Goal: Transaction & Acquisition: Download file/media

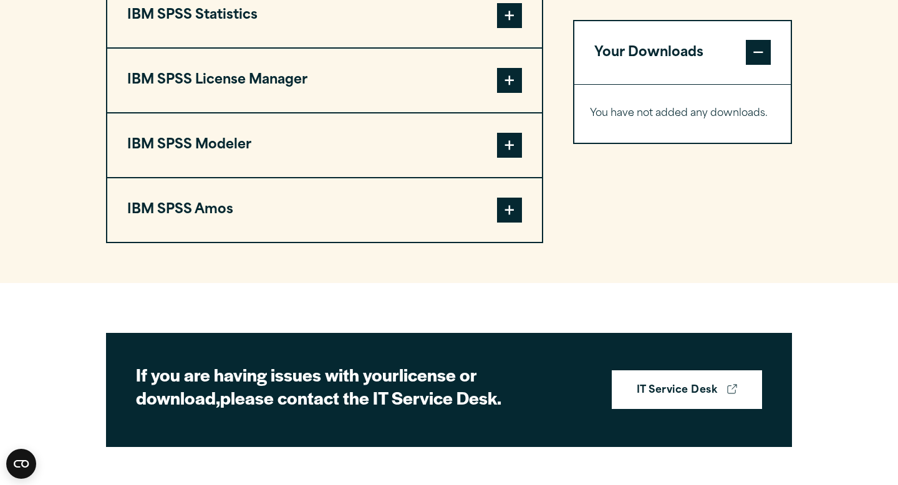
scroll to position [1378, 0]
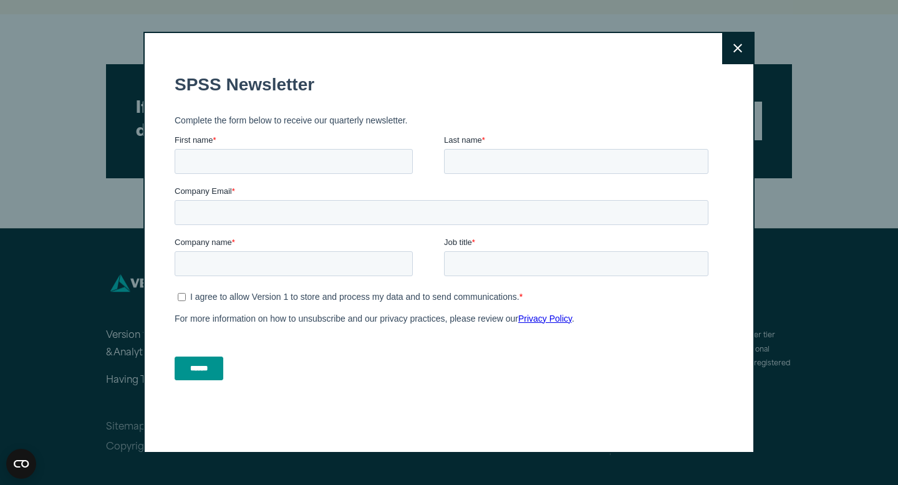
click at [730, 51] on button "Close" at bounding box center [737, 48] width 31 height 31
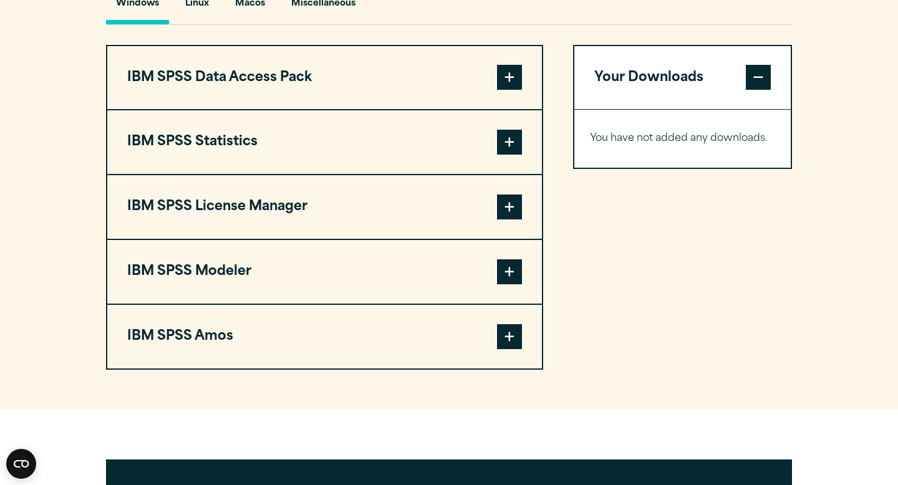
scroll to position [947, 0]
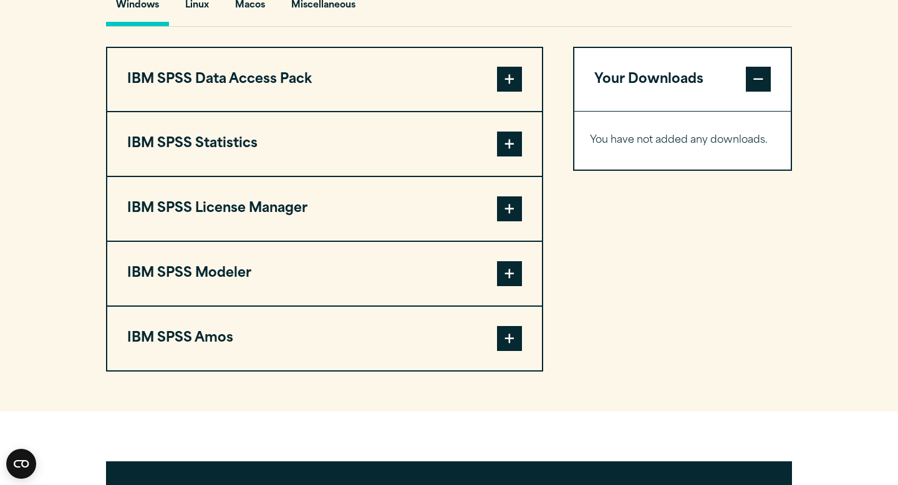
click at [505, 156] on span at bounding box center [509, 144] width 25 height 25
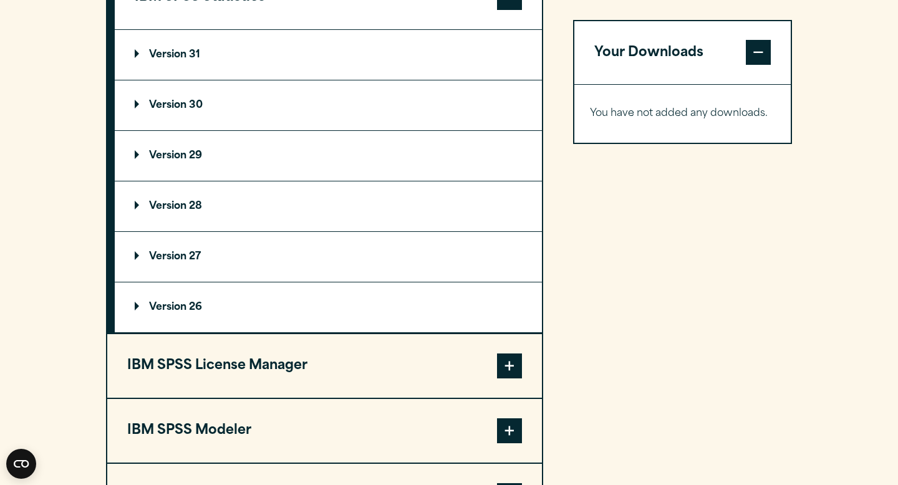
scroll to position [1037, 0]
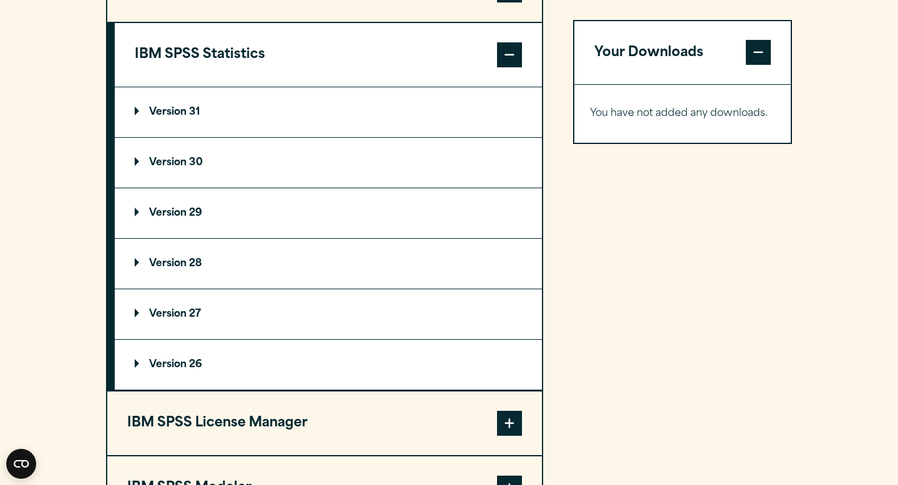
click at [180, 137] on summary "Version 31" at bounding box center [328, 112] width 427 height 50
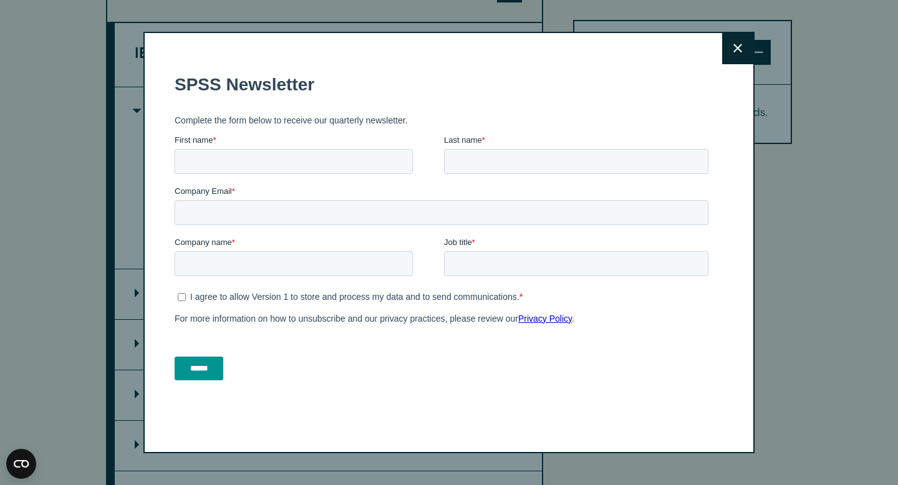
click at [733, 47] on icon at bounding box center [737, 48] width 9 height 9
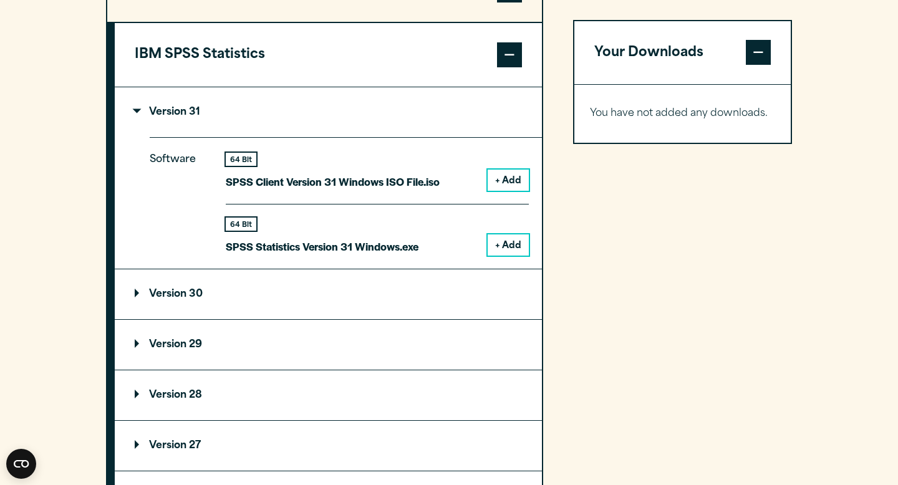
click at [503, 256] on button "+ Add" at bounding box center [507, 244] width 41 height 21
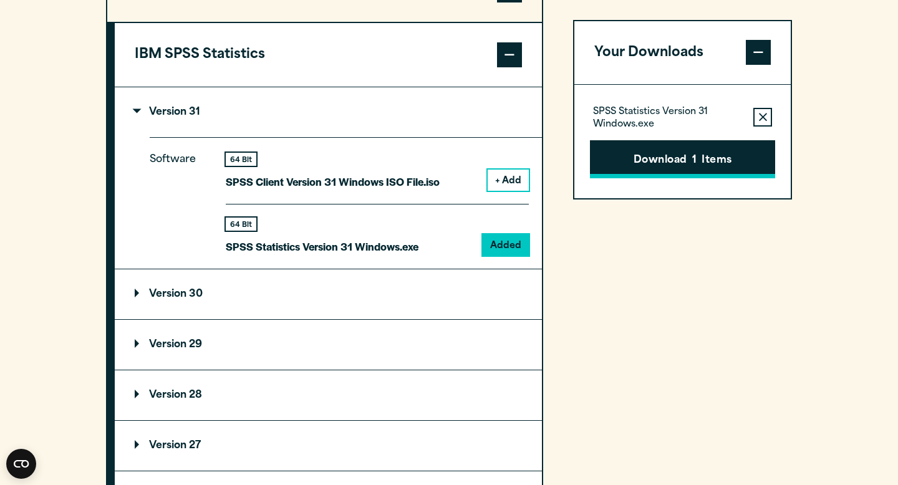
click at [623, 158] on button "Download 1 Items" at bounding box center [682, 159] width 185 height 39
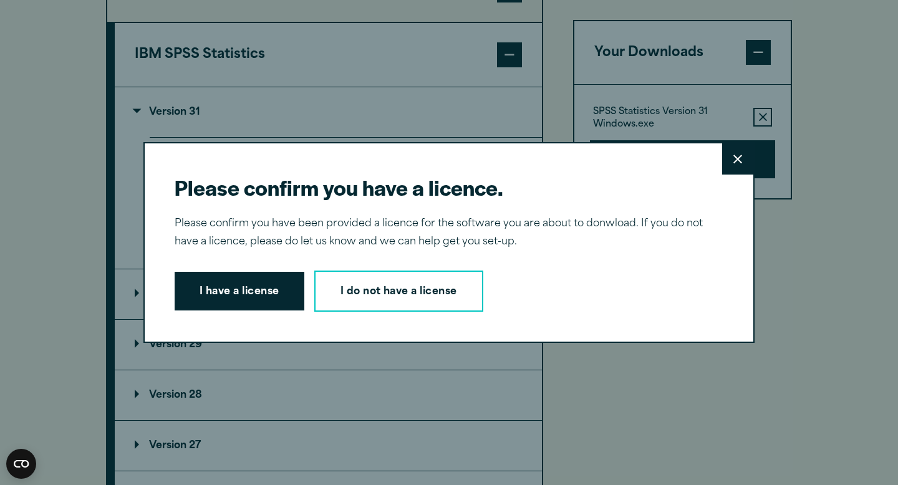
click at [742, 168] on button "Close" at bounding box center [737, 158] width 31 height 31
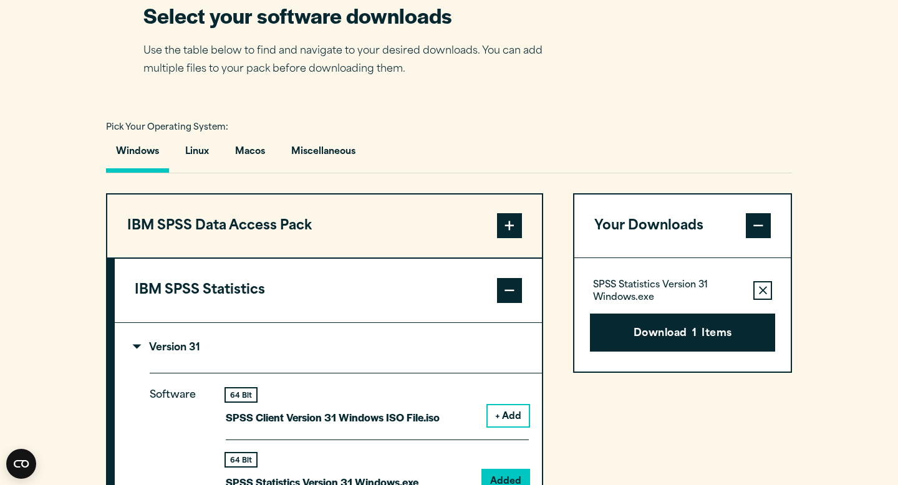
scroll to position [820, 0]
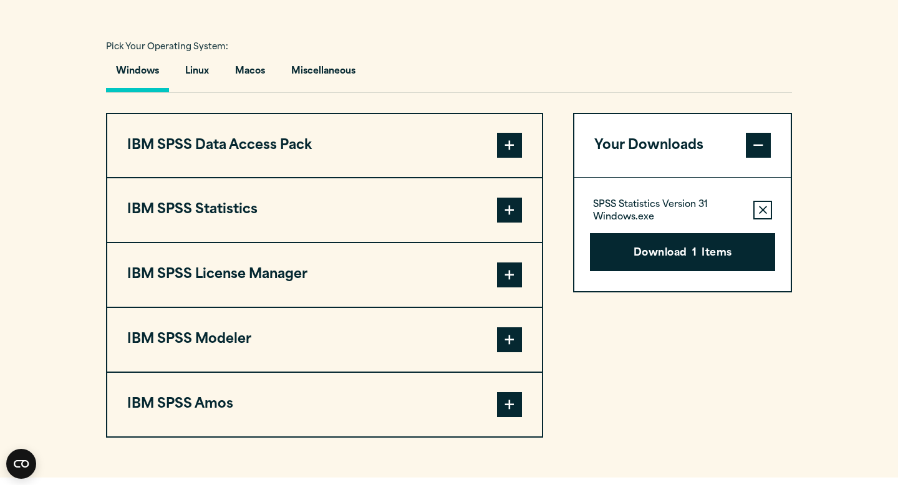
scroll to position [843, 0]
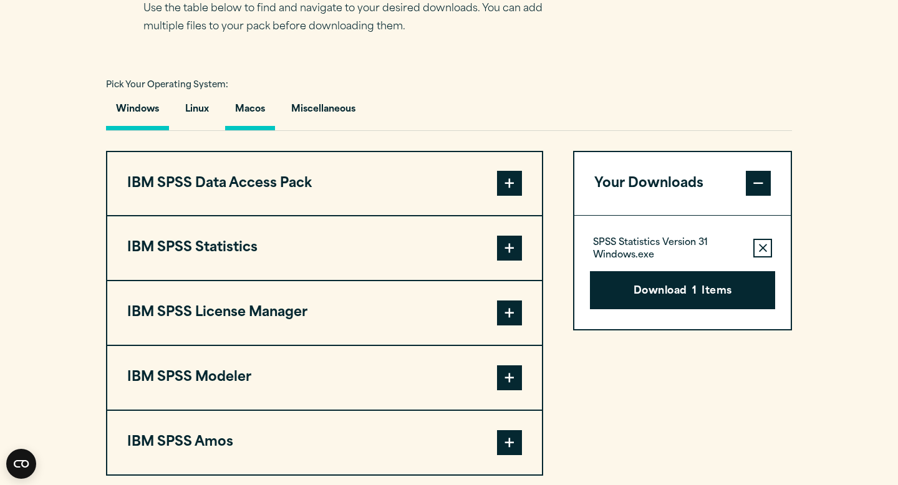
click at [259, 130] on button "Macos" at bounding box center [250, 113] width 50 height 36
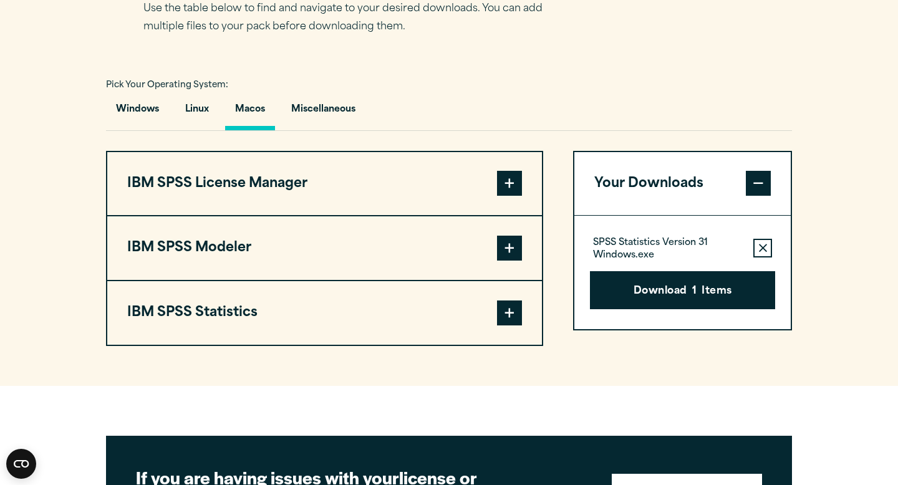
click at [512, 325] on span at bounding box center [509, 312] width 25 height 25
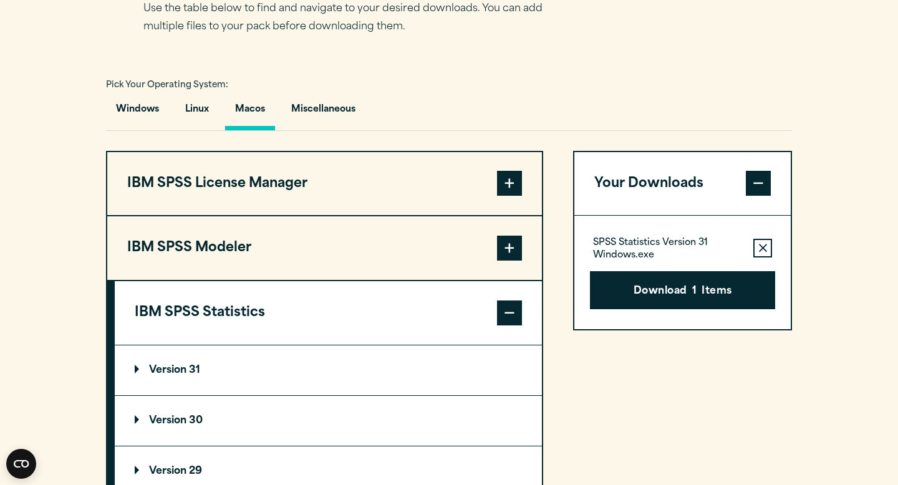
click at [509, 395] on summary "Version 31" at bounding box center [328, 370] width 427 height 50
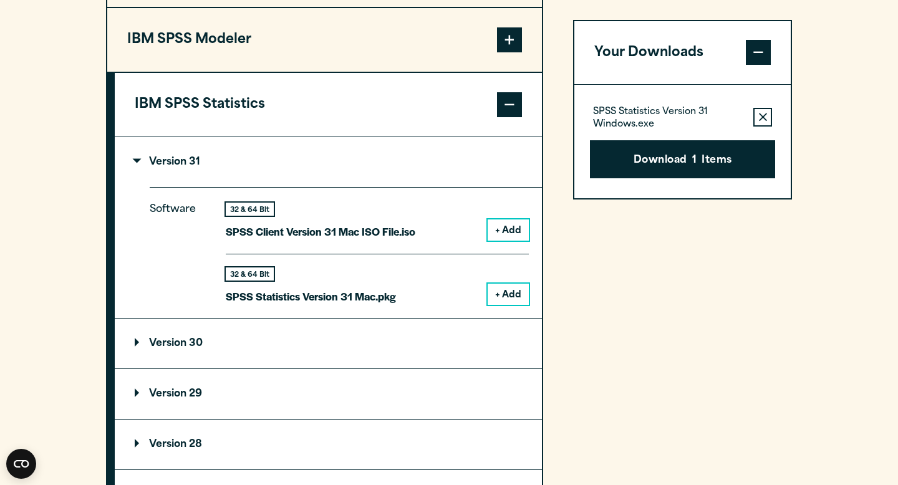
scroll to position [1053, 0]
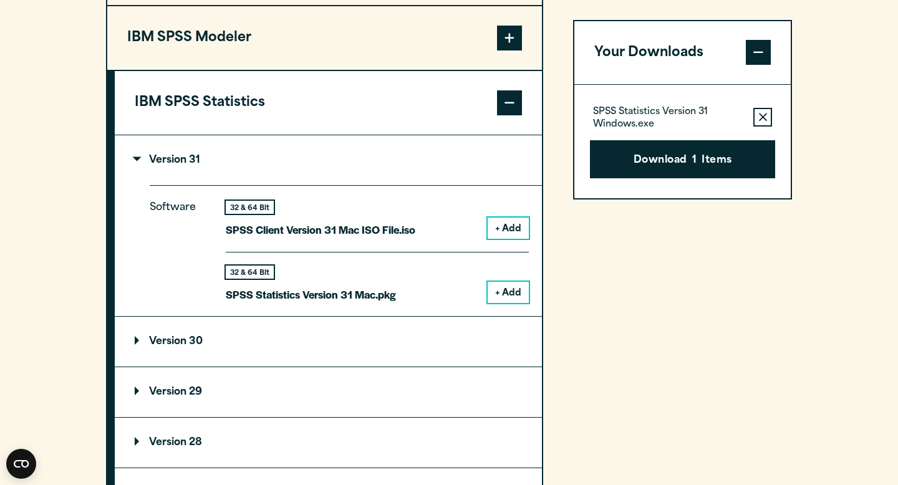
click at [506, 303] on button "+ Add" at bounding box center [507, 292] width 41 height 21
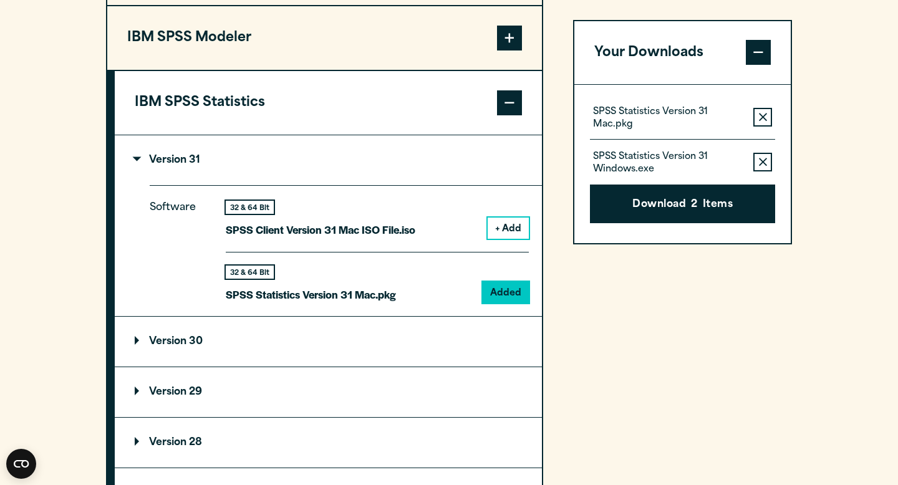
click at [763, 161] on icon "button" at bounding box center [763, 162] width 8 height 8
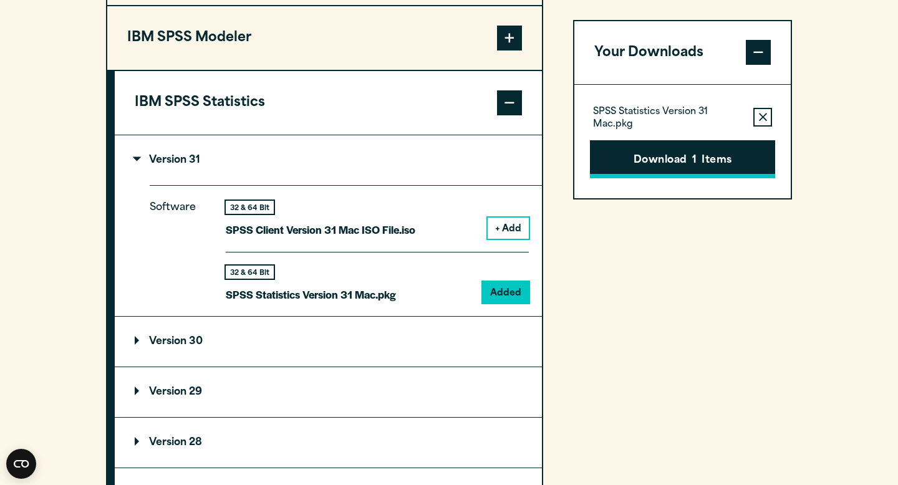
click at [702, 165] on button "Download 1 Items" at bounding box center [682, 159] width 185 height 39
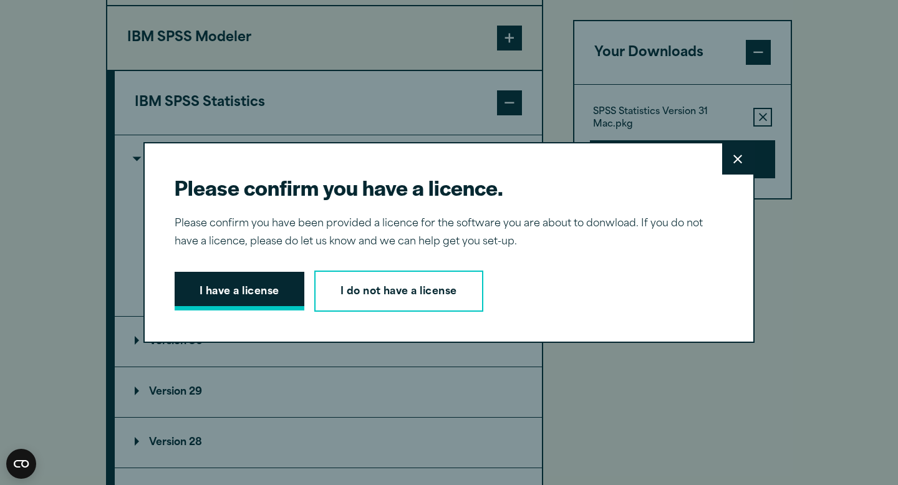
click at [248, 285] on button "I have a license" at bounding box center [240, 291] width 130 height 39
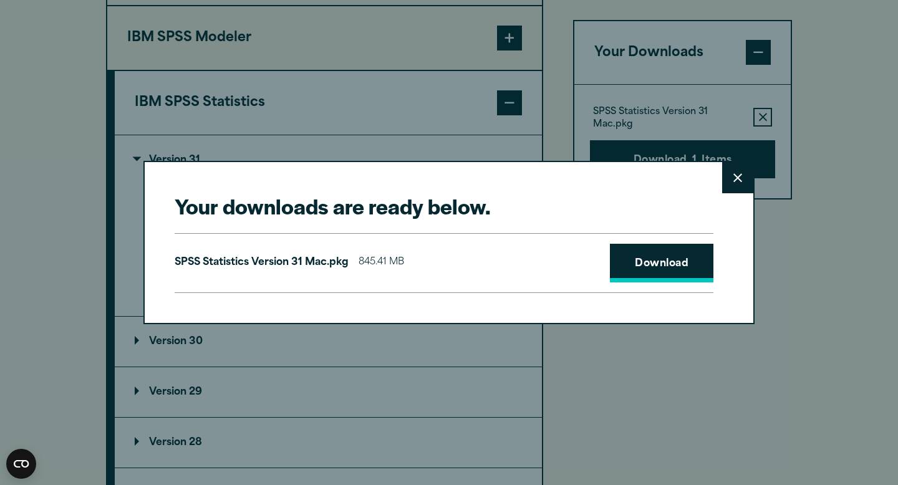
click at [628, 261] on link "Download" at bounding box center [661, 263] width 103 height 39
